Goal: Transaction & Acquisition: Purchase product/service

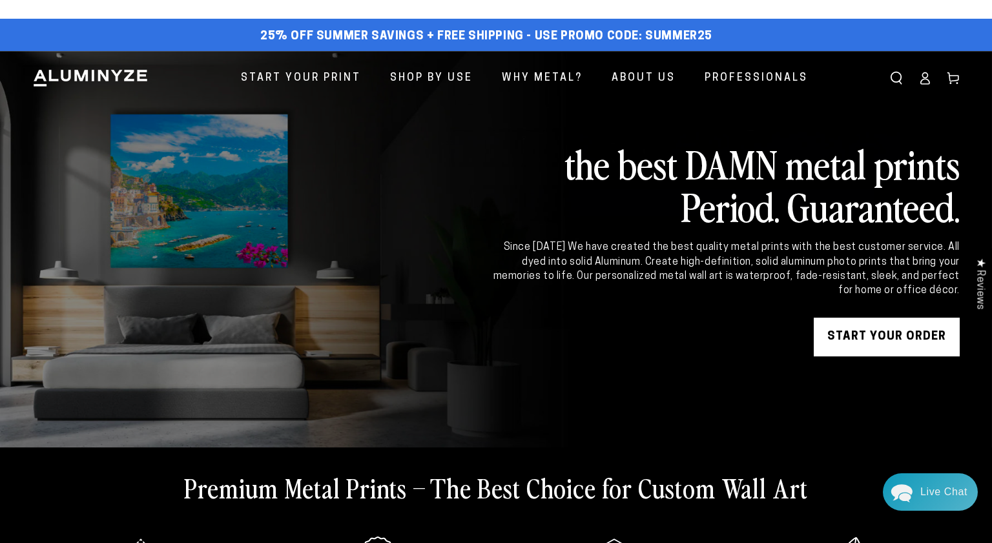
scroll to position [772, 0]
click at [871, 329] on link "START YOUR Order" at bounding box center [887, 337] width 146 height 39
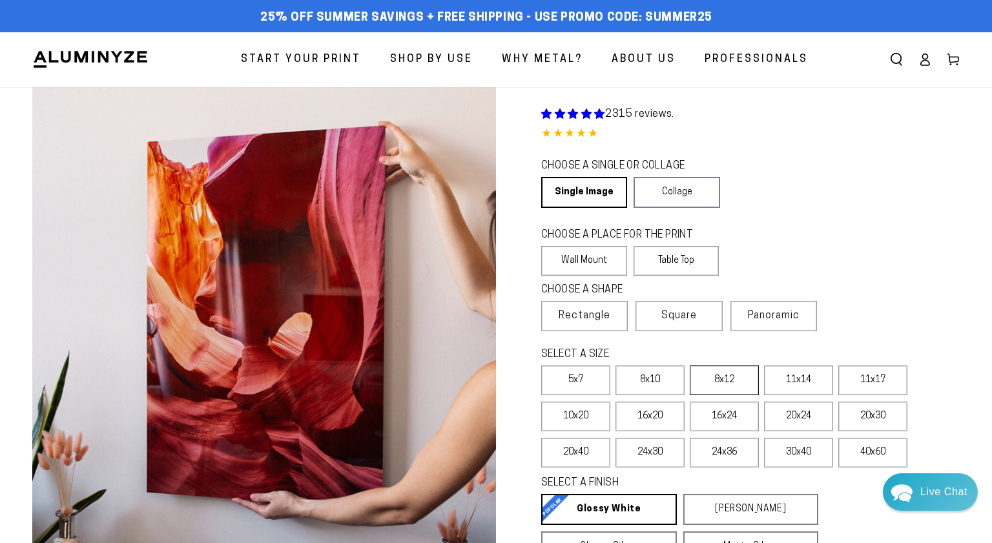
scroll to position [772, 0]
select select "**********"
click at [650, 378] on label "8x10" at bounding box center [649, 381] width 69 height 30
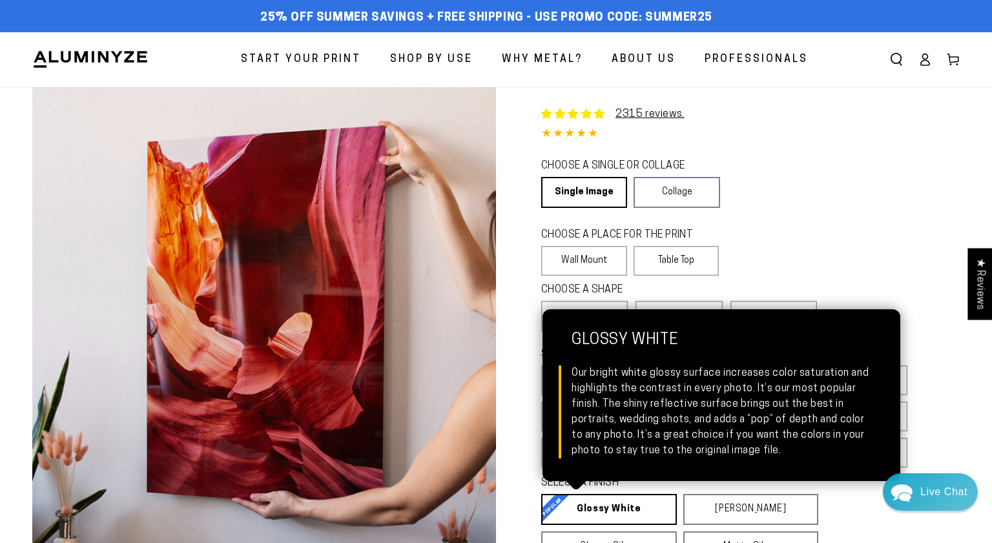
click at [619, 506] on link "Glossy White Glossy White Our bright white glossy surface increases color satur…" at bounding box center [609, 509] width 136 height 31
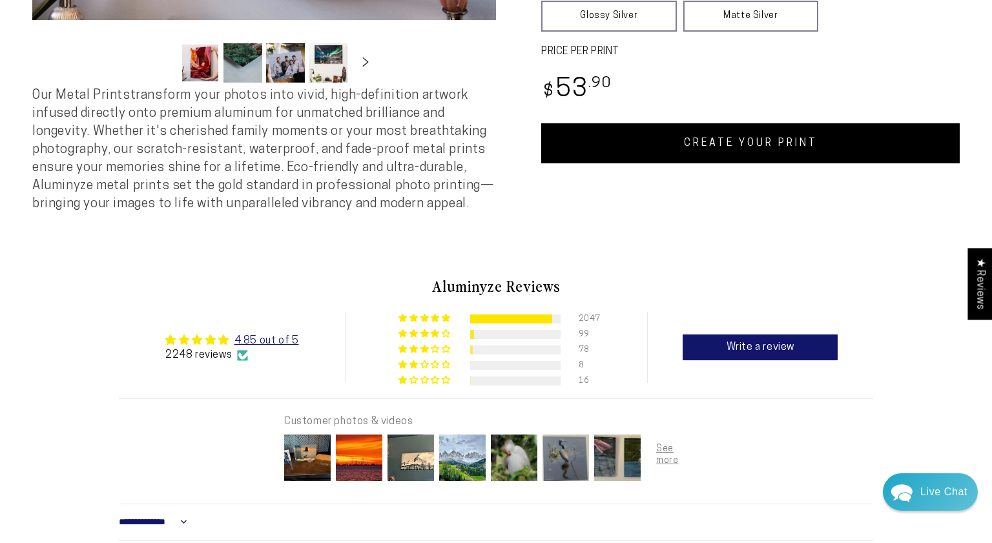
scroll to position [564, 0]
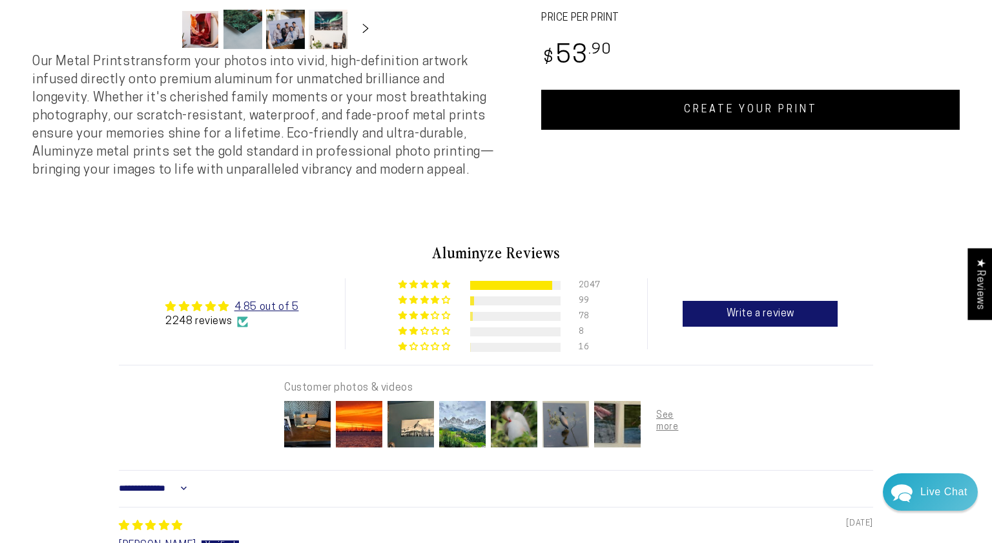
click at [794, 97] on link "CREATE YOUR PRINT" at bounding box center [750, 110] width 418 height 40
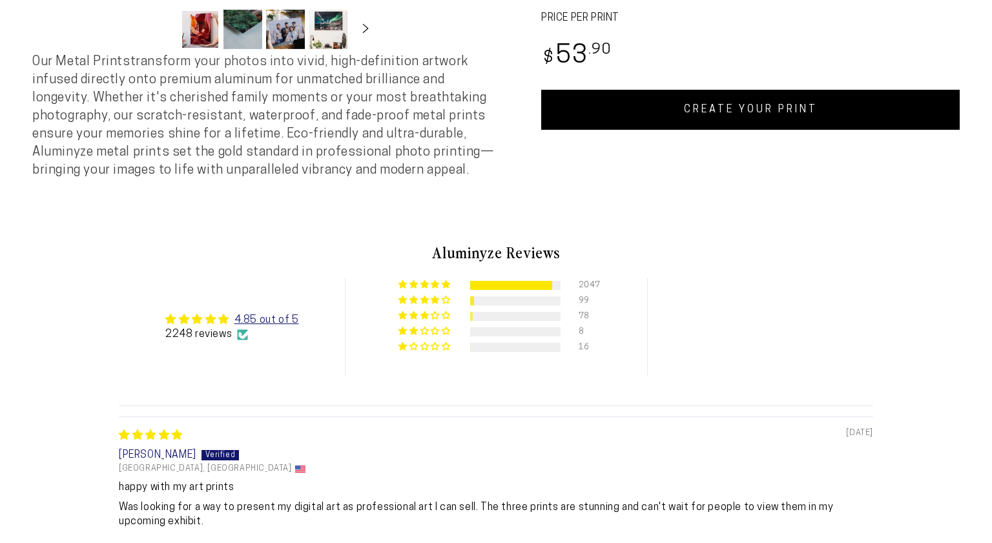
scroll to position [564, 0]
select select "**********"
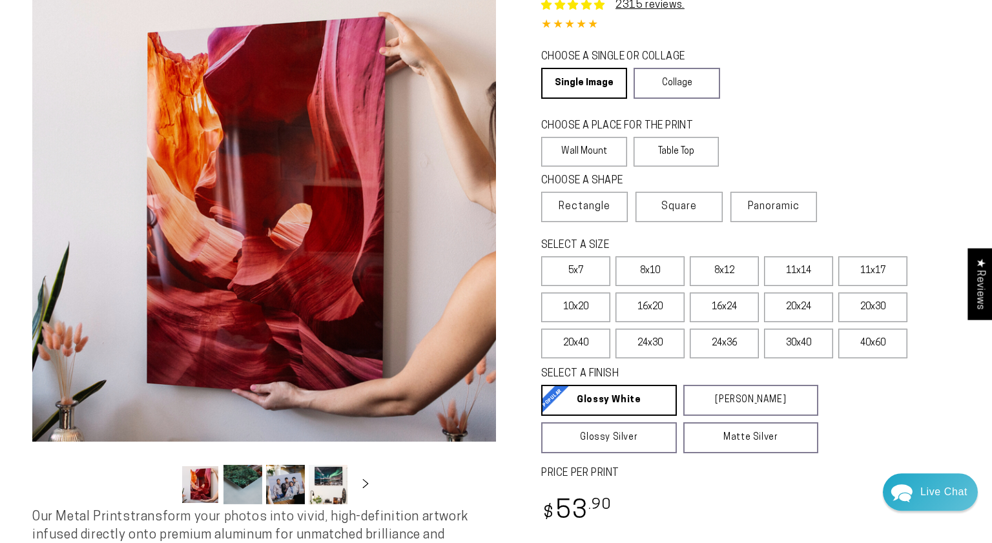
scroll to position [0, 0]
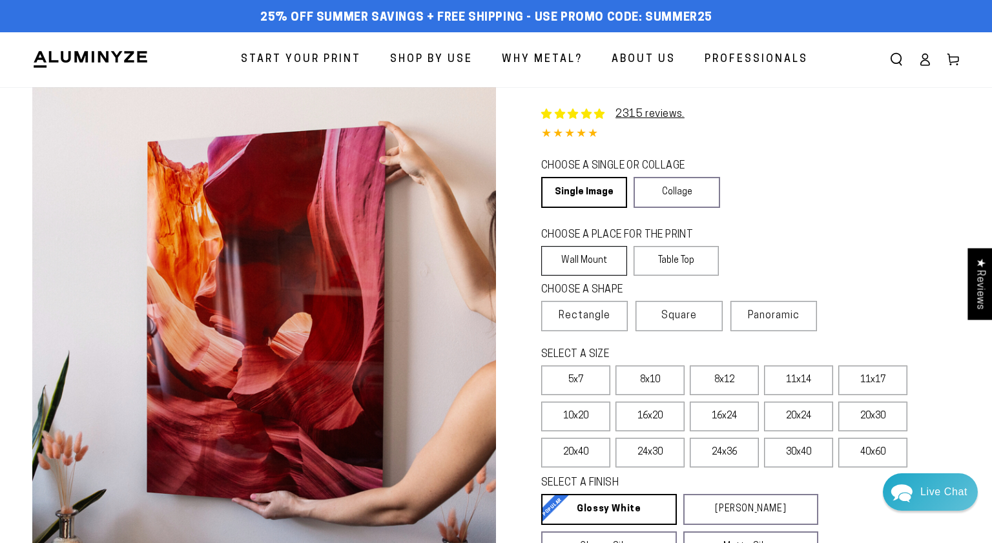
click at [576, 256] on label "Wall Mount" at bounding box center [584, 261] width 86 height 30
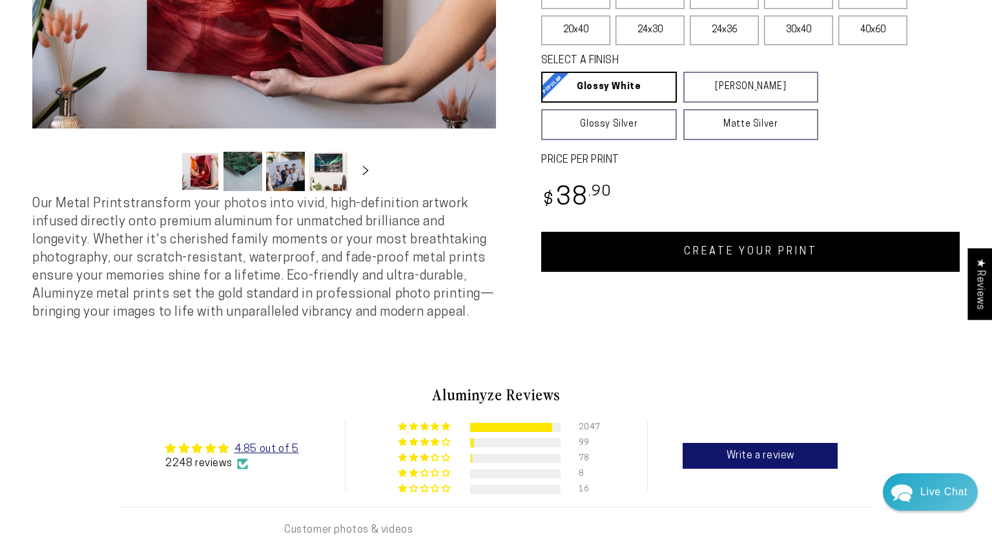
scroll to position [427, 0]
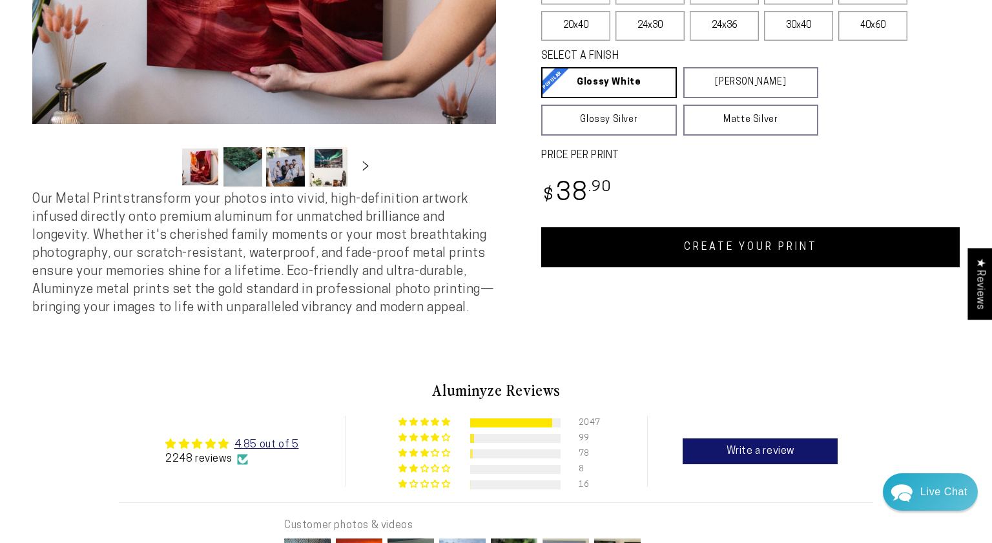
click at [732, 257] on link "CREATE YOUR PRINT" at bounding box center [750, 247] width 418 height 40
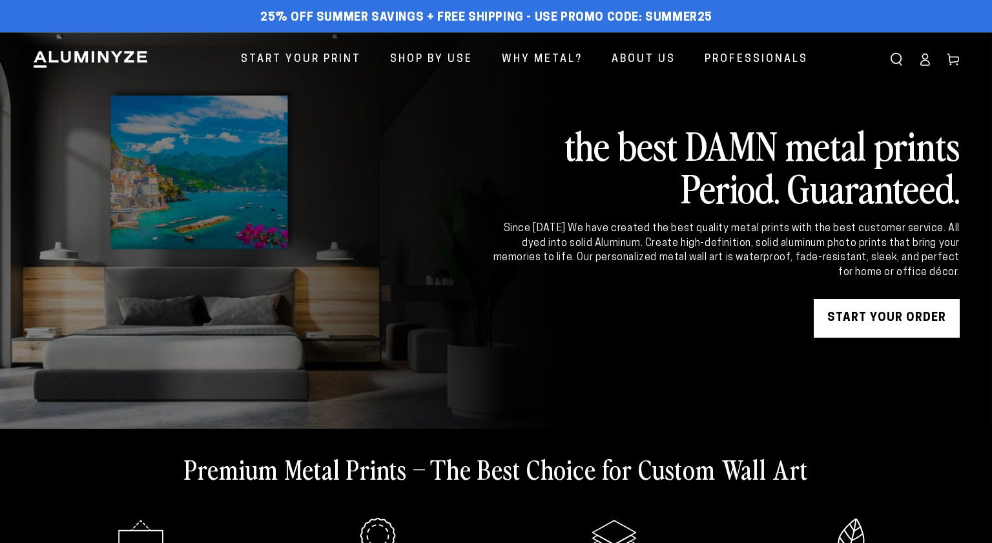
click at [874, 316] on link "START YOUR Order" at bounding box center [887, 318] width 146 height 39
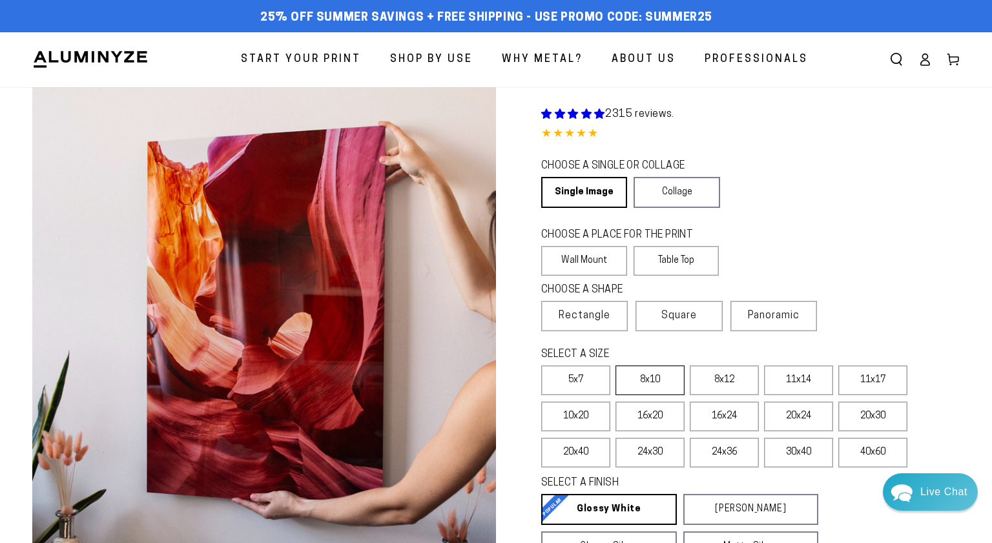
click at [645, 377] on label "8x10" at bounding box center [649, 381] width 69 height 30
select select "**********"
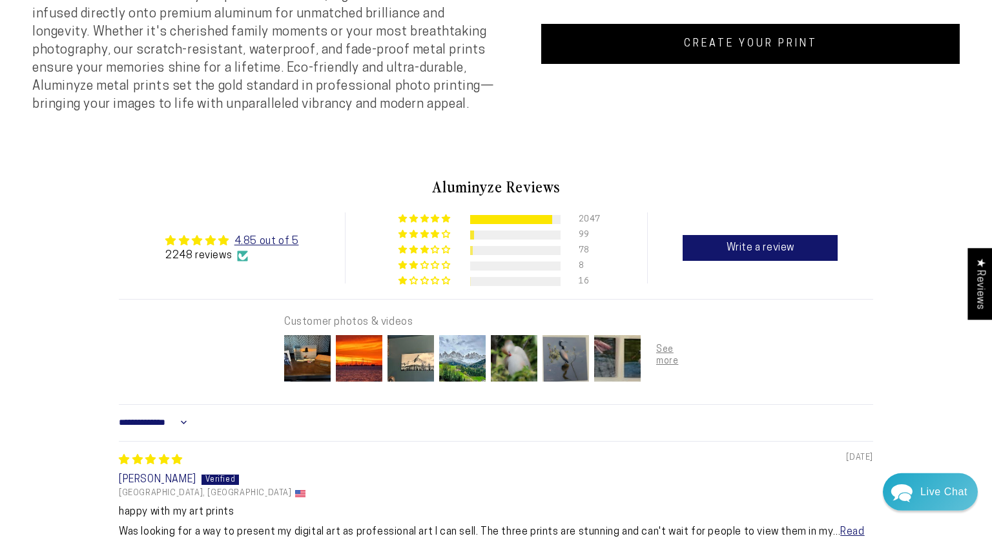
scroll to position [541, 0]
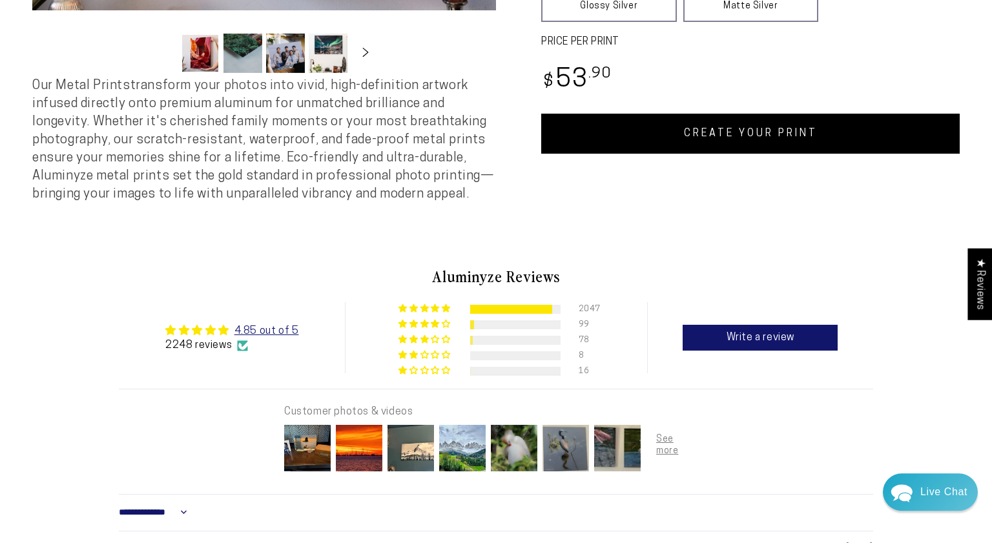
click at [807, 129] on link "CREATE YOUR PRINT" at bounding box center [750, 134] width 418 height 40
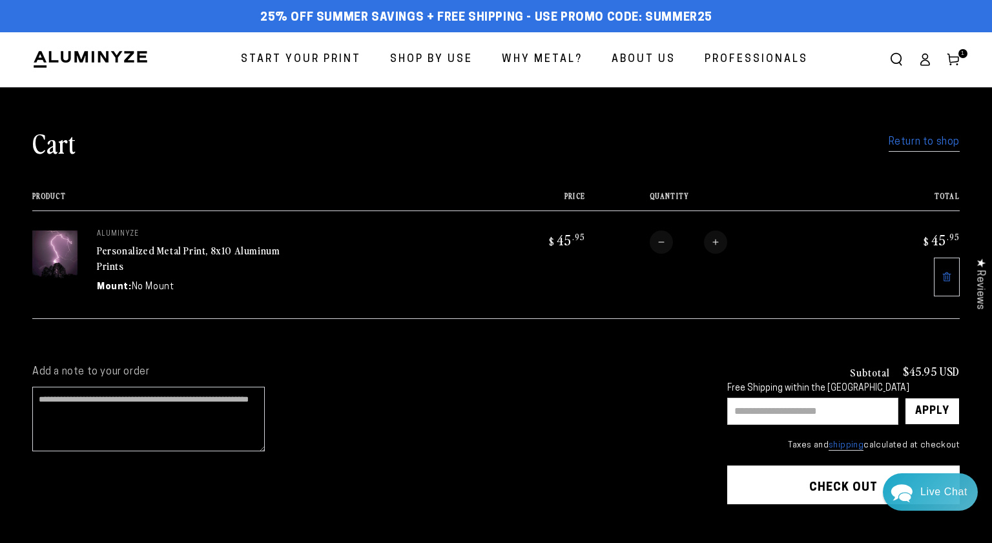
scroll to position [772, 0]
click at [790, 407] on input "text" at bounding box center [812, 411] width 171 height 27
type input "********"
click at [923, 405] on div "Apply" at bounding box center [932, 411] width 34 height 26
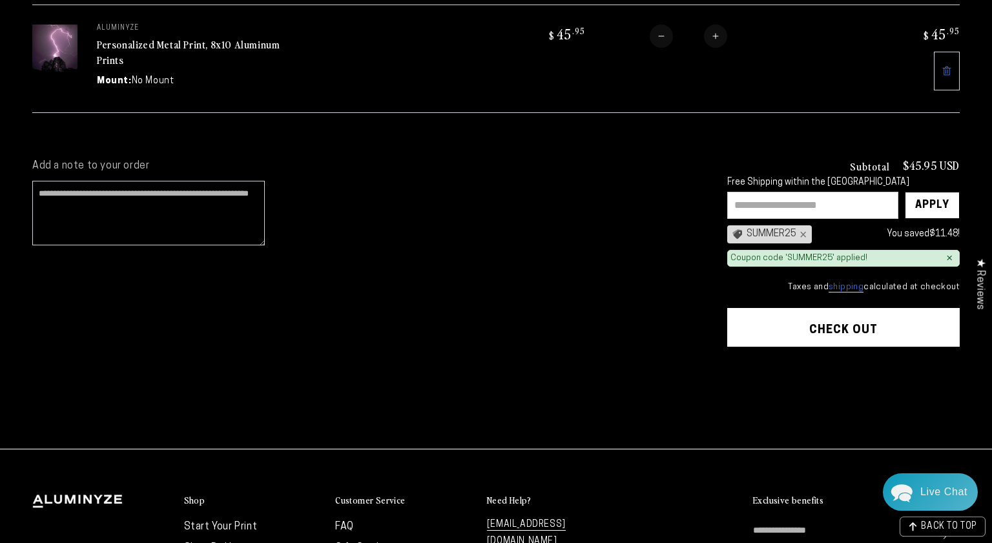
scroll to position [207, 0]
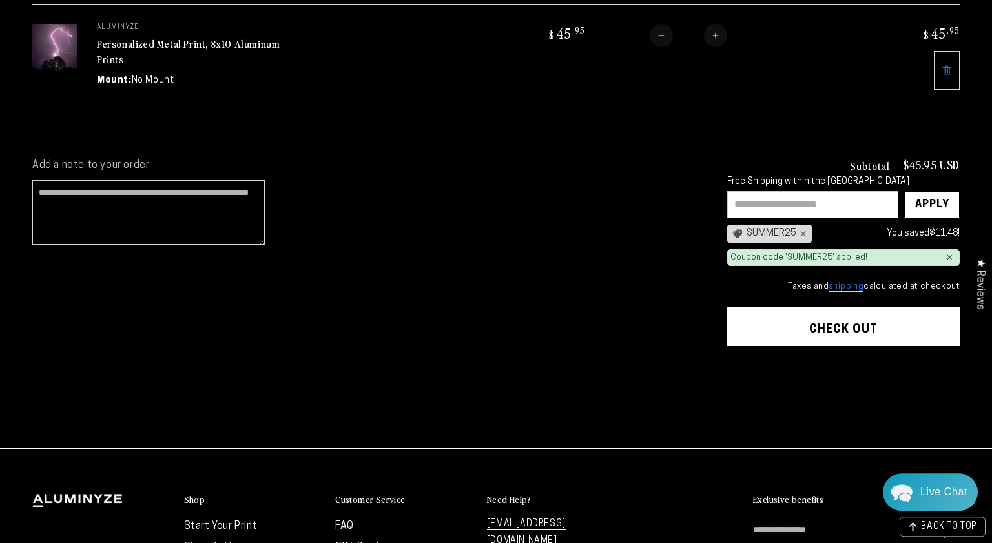
click at [851, 321] on button "Check out" at bounding box center [843, 326] width 232 height 39
